Goal: Transaction & Acquisition: Purchase product/service

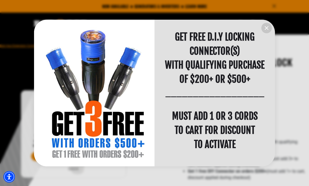
click at [266, 29] on icon "information" at bounding box center [266, 28] width 6 height 6
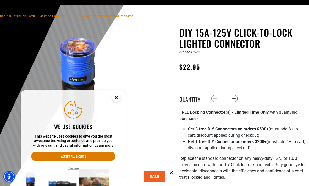
scroll to position [33, 0]
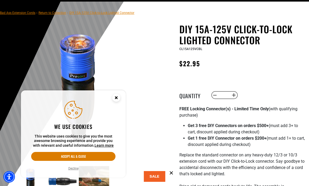
click at [114, 101] on circle "Close this option" at bounding box center [116, 98] width 8 height 8
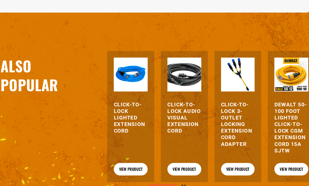
scroll to position [660, 0]
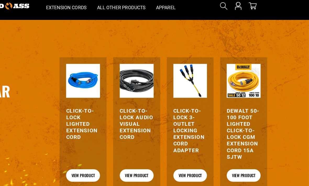
click at [243, 153] on link "View Product" at bounding box center [256, 158] width 27 height 10
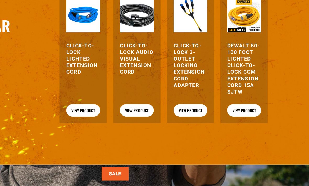
click at [201, 49] on img at bounding box center [214, 50] width 27 height 27
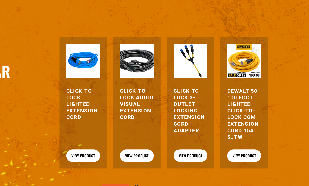
scroll to position [670, 0]
click at [116, 94] on h3 "Click-to-Lock Lighted Extension Cord" at bounding box center [129, 107] width 27 height 26
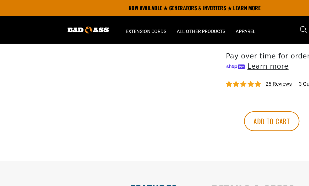
scroll to position [290, 0]
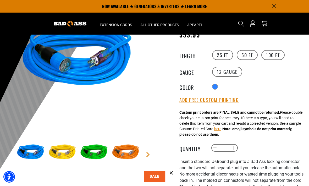
scroll to position [56, 0]
